Goal: Task Accomplishment & Management: Complete application form

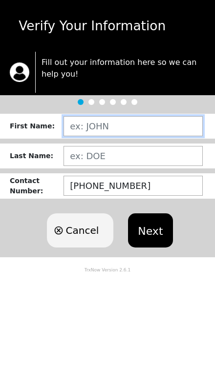
click at [170, 125] on input "text" at bounding box center [132, 126] width 139 height 20
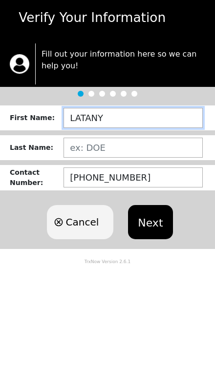
type input "[PERSON_NAME]"
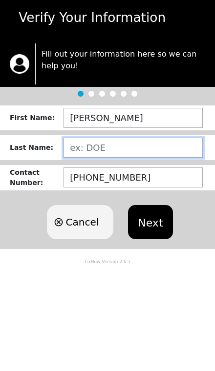
click at [169, 153] on input "text" at bounding box center [132, 156] width 139 height 20
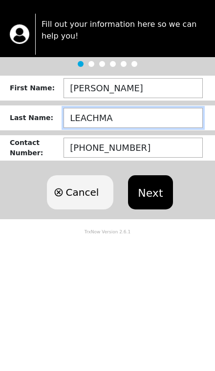
type input "[PERSON_NAME]"
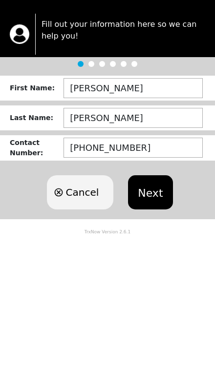
click at [160, 213] on button "Next" at bounding box center [150, 230] width 44 height 34
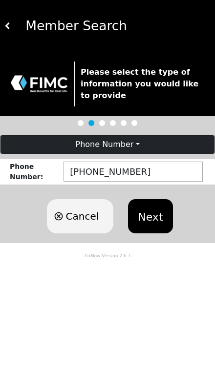
click at [153, 222] on button "Next" at bounding box center [150, 216] width 44 height 34
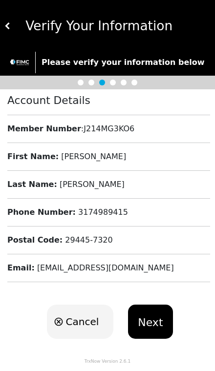
click at [153, 318] on button "Next" at bounding box center [150, 321] width 44 height 34
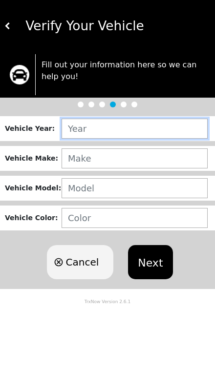
click at [163, 132] on input "text" at bounding box center [134, 129] width 146 height 20
type input "2005"
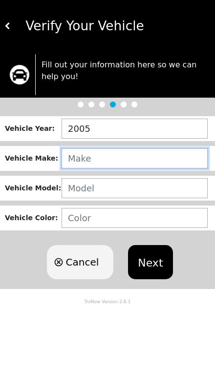
click at [66, 154] on input "text" at bounding box center [134, 158] width 146 height 20
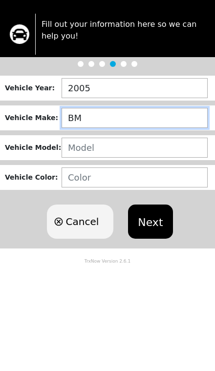
type input "BMW"
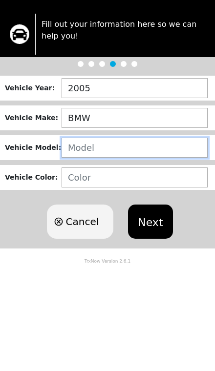
click at [83, 178] on input "text" at bounding box center [134, 188] width 146 height 20
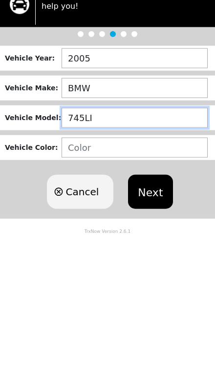
type input "745LI"
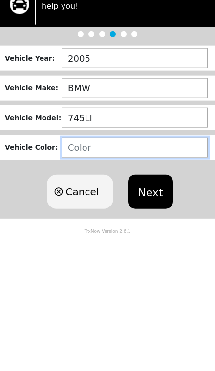
click at [70, 208] on input "text" at bounding box center [134, 218] width 146 height 20
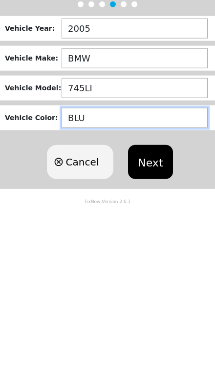
type input "BLUE"
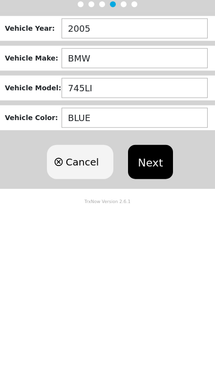
click at [150, 245] on button "Next" at bounding box center [150, 262] width 44 height 34
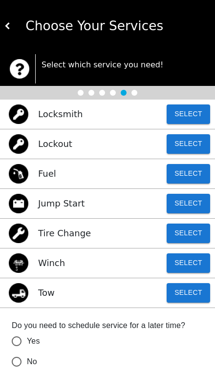
click at [186, 298] on button "Select" at bounding box center [187, 293] width 43 height 20
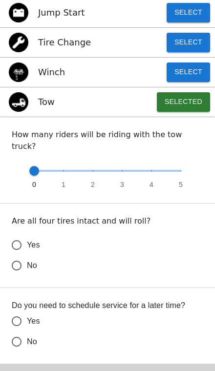
scroll to position [202, 0]
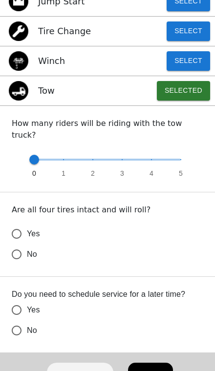
click at [21, 223] on input "Yes" at bounding box center [16, 233] width 20 height 20
radio input "false"
click at [24, 264] on input "No" at bounding box center [16, 254] width 20 height 20
radio input "false"
radio input "true"
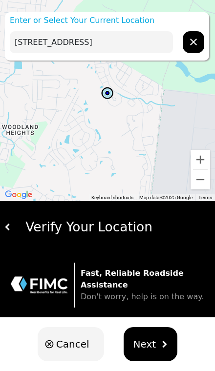
click at [28, 40] on input "[STREET_ADDRESS]" at bounding box center [91, 42] width 163 height 22
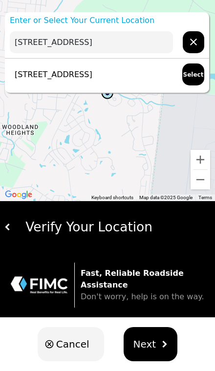
type input "[STREET_ADDRESS]"
click at [190, 74] on button "Select" at bounding box center [193, 74] width 22 height 22
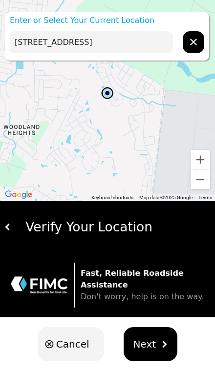
click at [148, 335] on button "Next" at bounding box center [150, 344] width 54 height 34
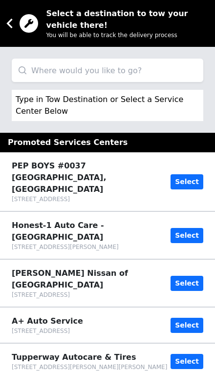
click at [117, 71] on input "search" at bounding box center [107, 70] width 191 height 23
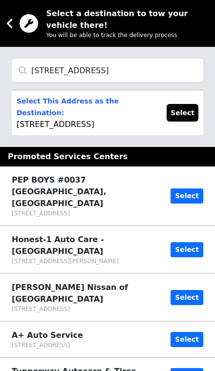
type input "[STREET_ADDRESS]"
click at [186, 114] on button "Select" at bounding box center [182, 113] width 32 height 18
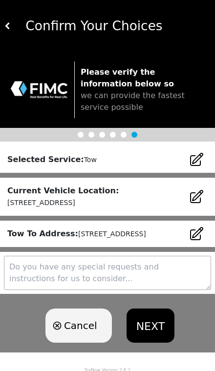
click at [149, 337] on button "NEXT" at bounding box center [150, 325] width 48 height 34
